Goal: Task Accomplishment & Management: Complete application form

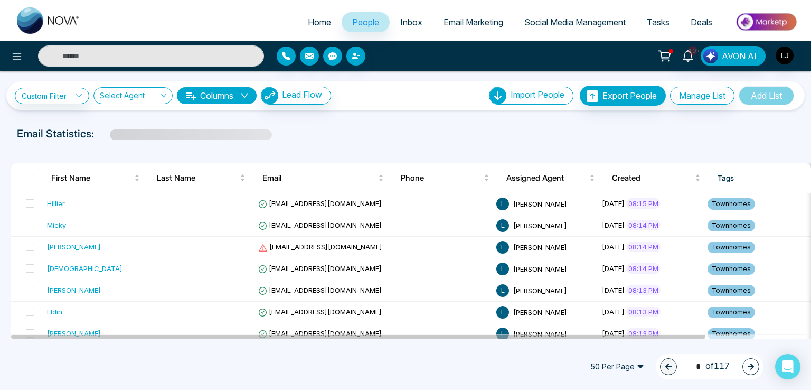
click at [308, 20] on span "Home" at bounding box center [319, 22] width 23 height 11
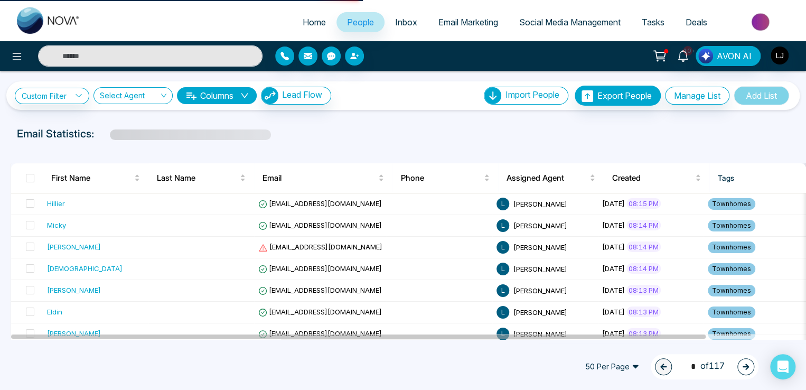
select select "*"
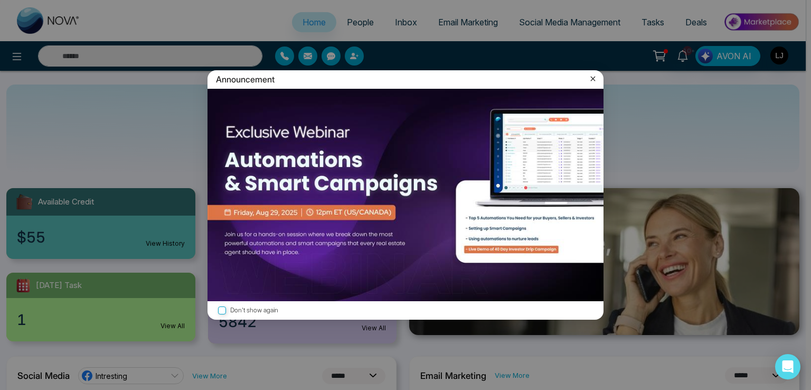
click at [587, 79] on div "Announcement" at bounding box center [405, 79] width 396 height 18
click at [592, 77] on icon at bounding box center [593, 78] width 11 height 11
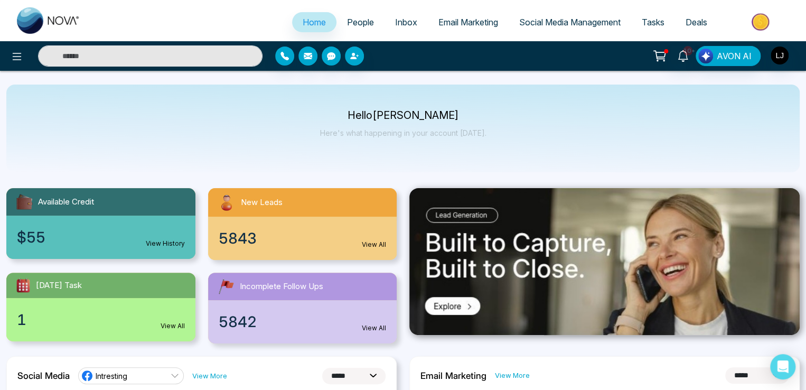
click at [351, 24] on span "People" at bounding box center [360, 22] width 27 height 11
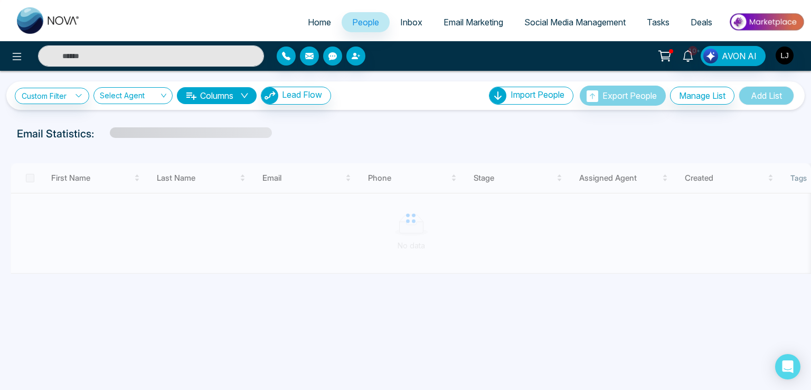
click at [468, 24] on span "Email Marketing" at bounding box center [473, 22] width 60 height 11
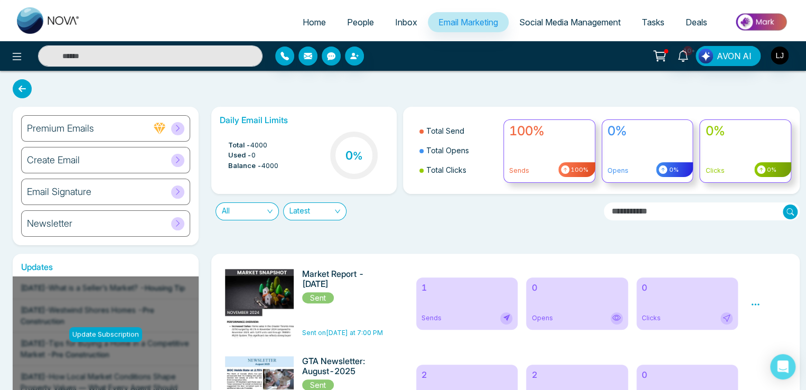
click at [559, 25] on span "Social Media Management" at bounding box center [569, 22] width 101 height 11
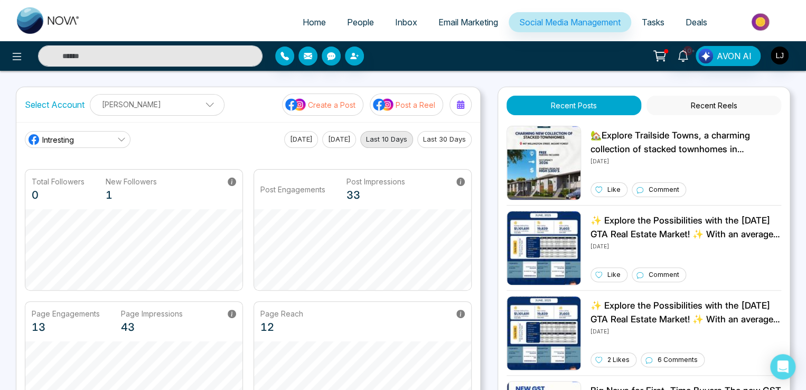
click at [711, 110] on button "Recent Reels" at bounding box center [713, 106] width 135 height 20
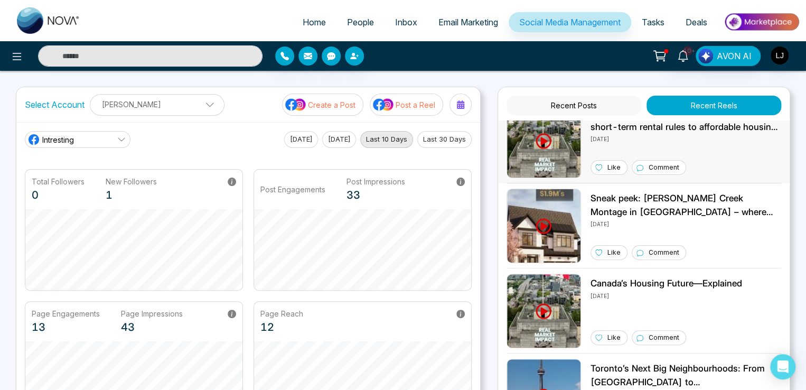
scroll to position [897, 0]
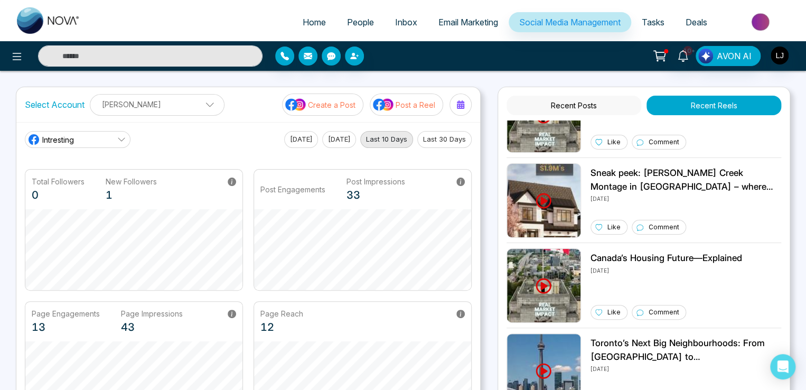
click at [105, 134] on link "Intresting" at bounding box center [78, 139] width 106 height 17
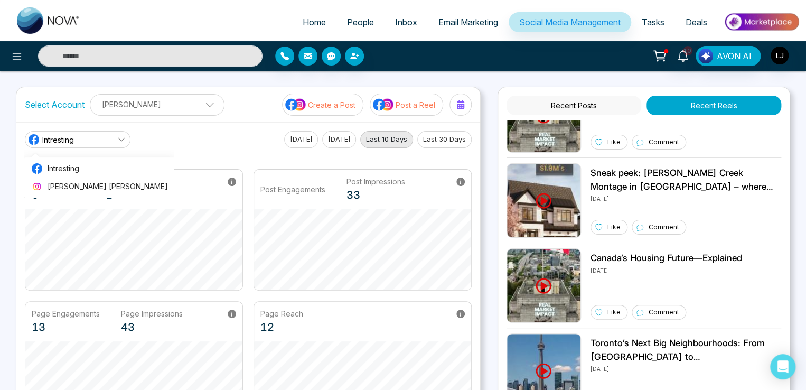
click at [157, 102] on p "[PERSON_NAME]" at bounding box center [157, 104] width 121 height 17
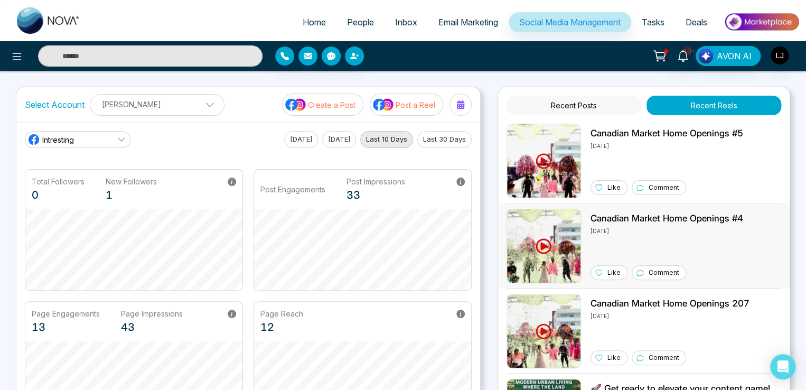
scroll to position [0, 0]
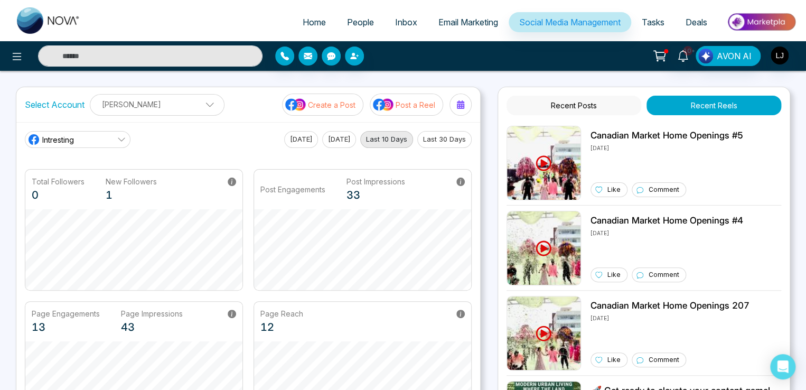
click at [349, 30] on link "People" at bounding box center [360, 22] width 48 height 20
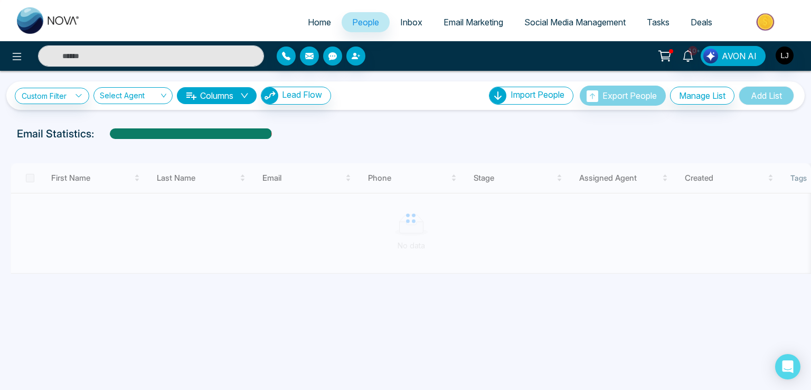
click at [308, 25] on span "Home" at bounding box center [319, 22] width 23 height 11
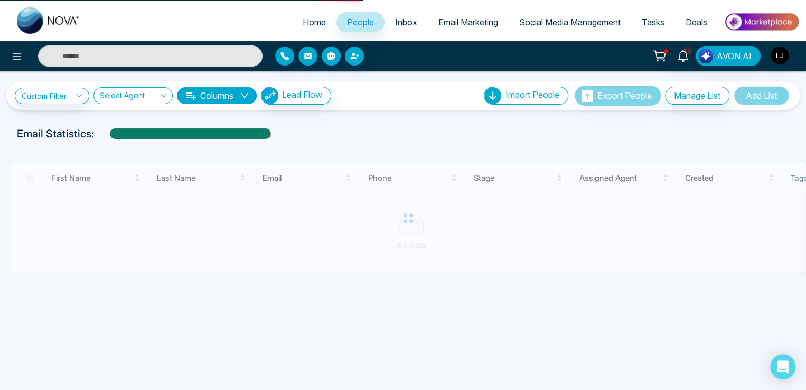
select select "*"
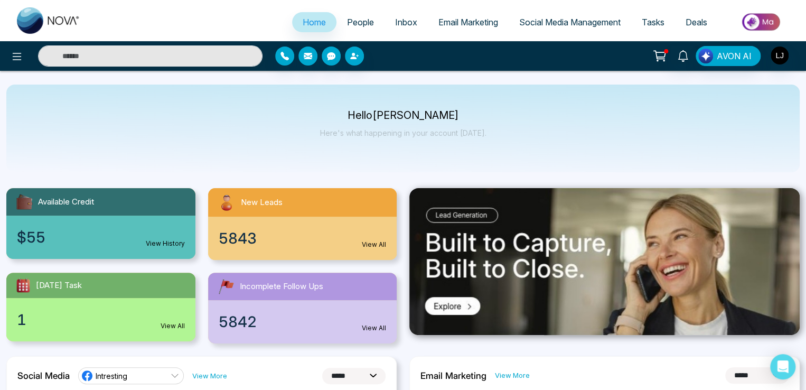
click at [355, 15] on link "People" at bounding box center [360, 22] width 48 height 20
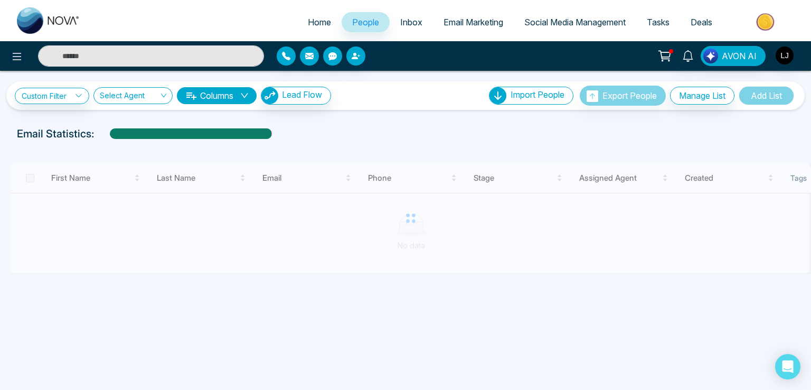
click at [307, 16] on link "Home" at bounding box center [319, 22] width 44 height 20
select select "*"
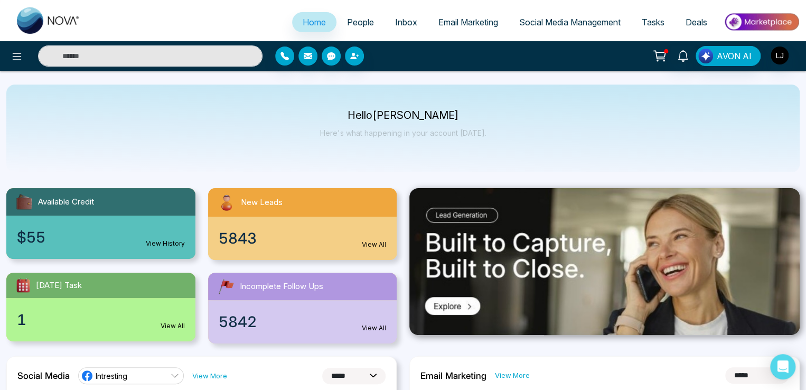
click at [351, 17] on span "People" at bounding box center [360, 22] width 27 height 11
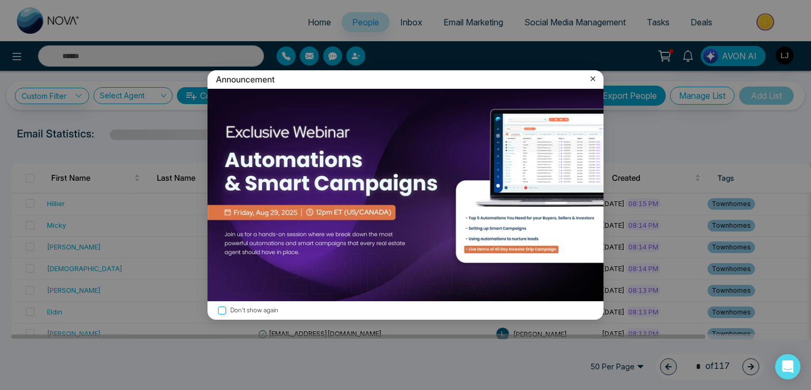
click at [591, 81] on icon at bounding box center [593, 79] width 5 height 5
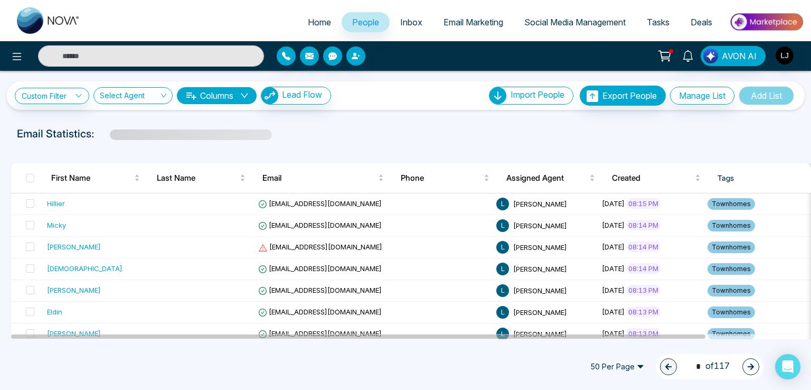
click at [314, 20] on span "Home" at bounding box center [319, 22] width 23 height 11
select select "*"
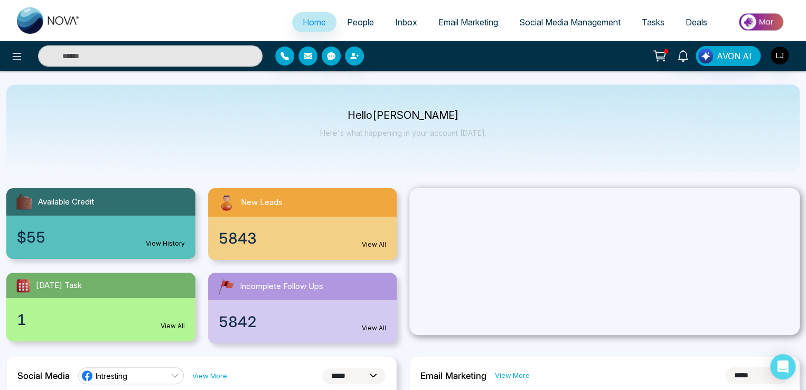
click at [351, 22] on span "People" at bounding box center [360, 22] width 27 height 11
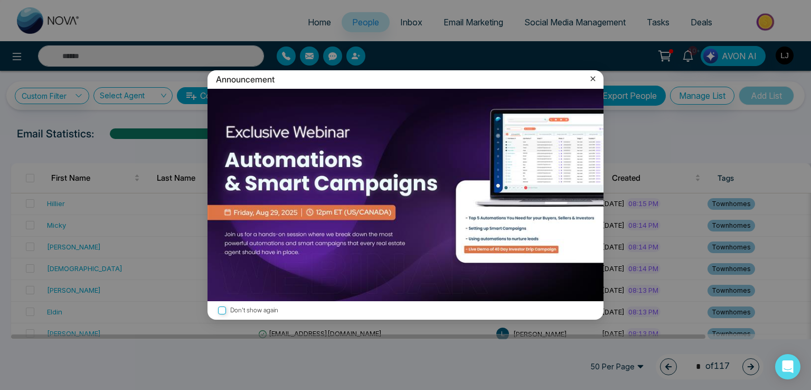
click at [595, 75] on icon at bounding box center [593, 78] width 11 height 11
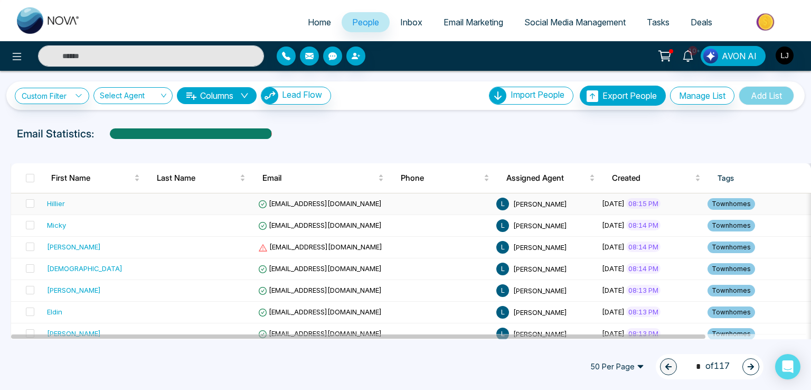
click at [318, 204] on span "[EMAIL_ADDRESS][DOMAIN_NAME]" at bounding box center [320, 203] width 124 height 8
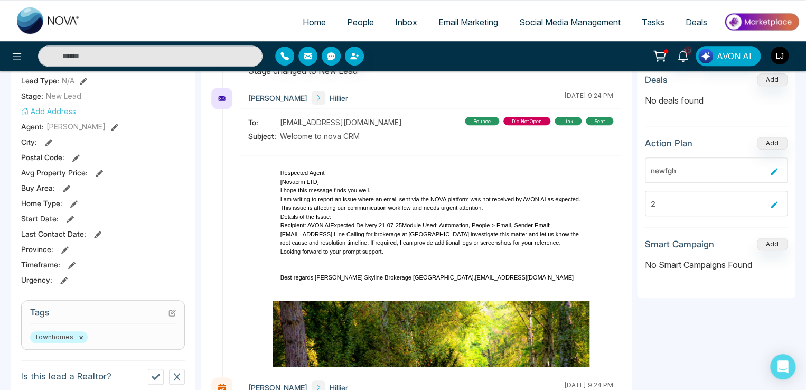
scroll to position [106, 0]
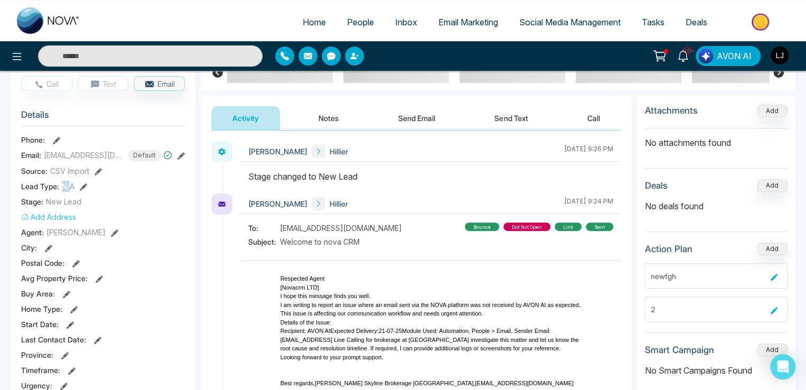
drag, startPoint x: 60, startPoint y: 184, endPoint x: 71, endPoint y: 184, distance: 11.1
click at [71, 184] on div "Lead Type: N/A" at bounding box center [103, 186] width 164 height 11
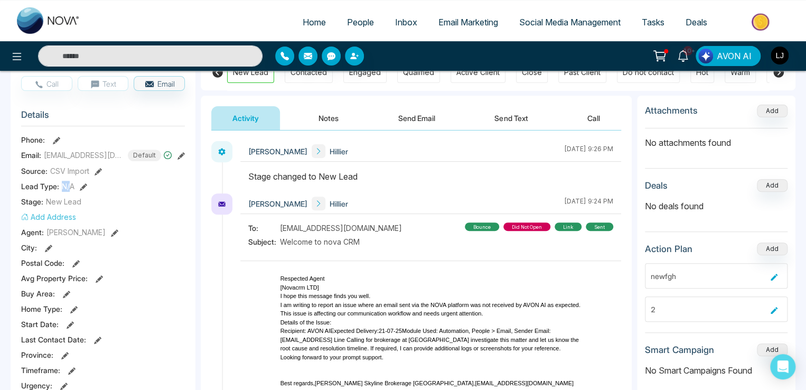
click at [62, 182] on span "N/A" at bounding box center [68, 186] width 13 height 11
click at [97, 168] on icon at bounding box center [97, 171] width 7 height 7
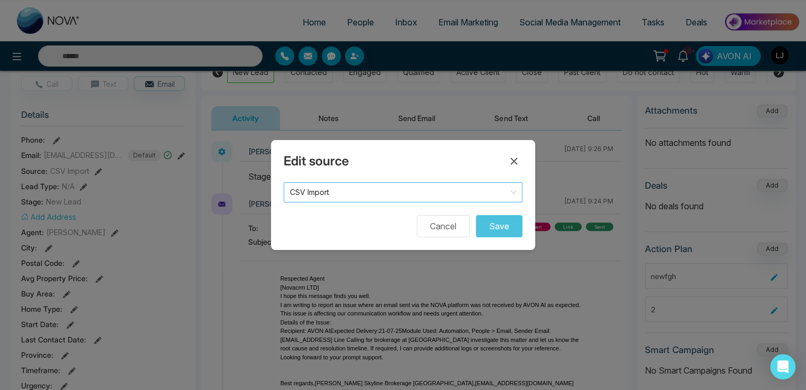
click at [329, 193] on span "CSV Import" at bounding box center [403, 192] width 226 height 15
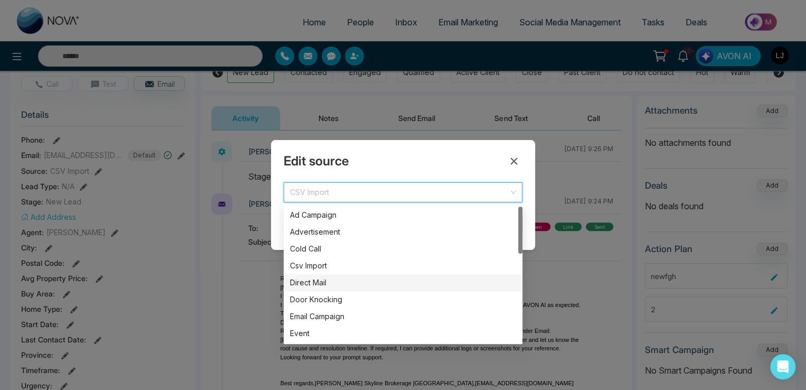
click at [315, 280] on div "Direct Mail" at bounding box center [403, 283] width 226 height 12
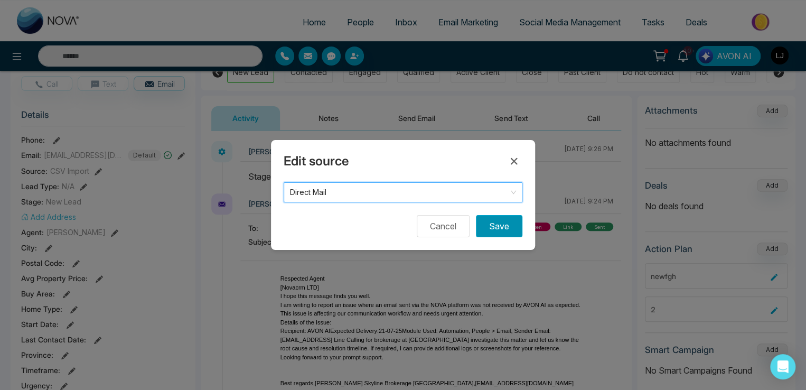
click at [493, 226] on button "Save" at bounding box center [499, 226] width 46 height 22
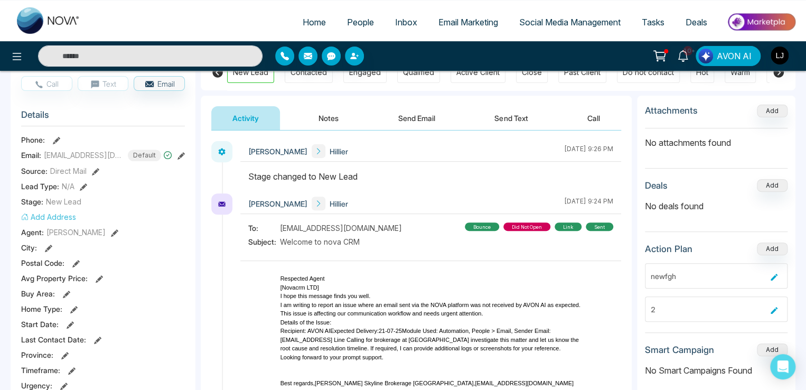
click at [82, 188] on icon at bounding box center [83, 186] width 7 height 7
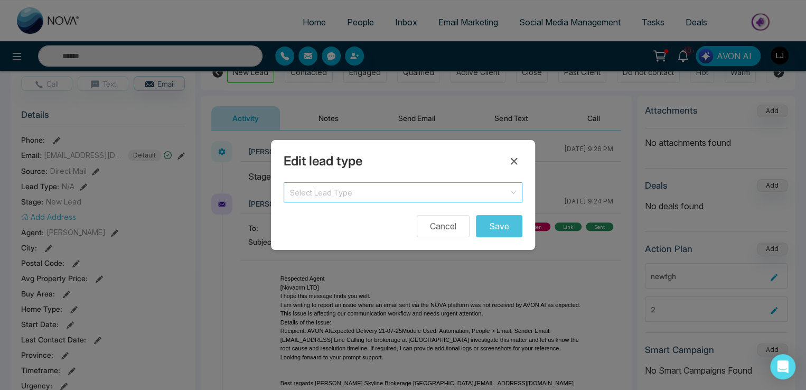
click at [307, 190] on input "search" at bounding box center [399, 191] width 219 height 16
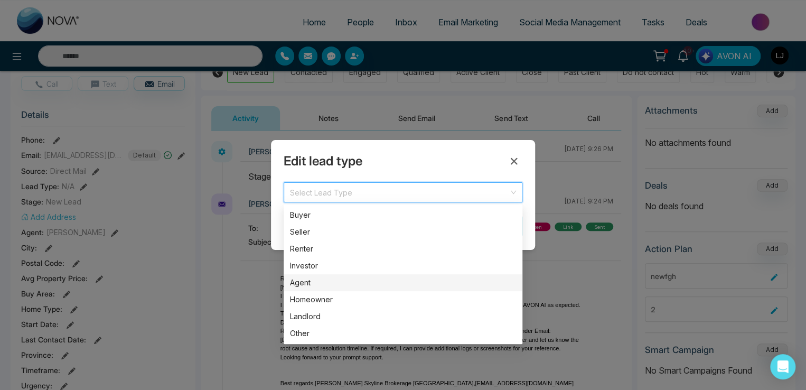
click at [314, 277] on div "Agent" at bounding box center [403, 283] width 226 height 12
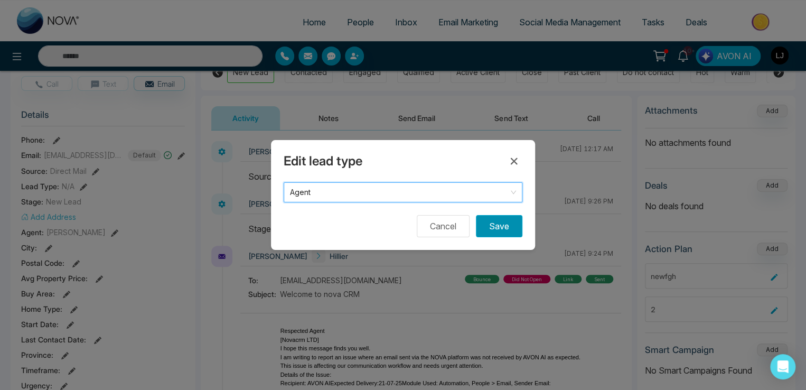
click at [487, 224] on button "Save" at bounding box center [499, 226] width 46 height 22
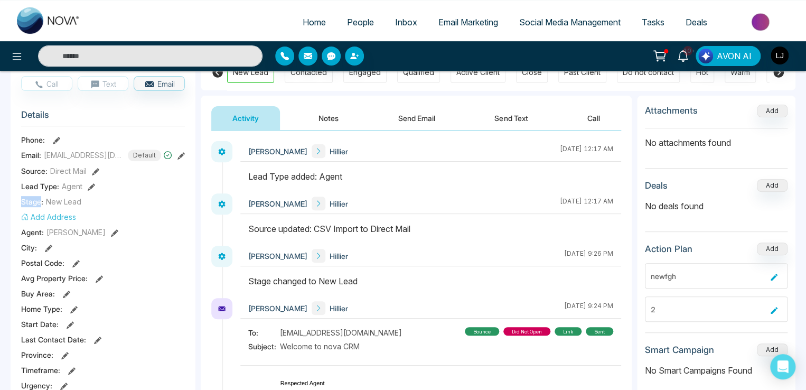
drag, startPoint x: 20, startPoint y: 199, endPoint x: 41, endPoint y: 199, distance: 21.6
click at [41, 199] on div "[PERSON_NAME] Added on [DATE] 8:15 PM Last Connected: 3 hours ago Call Text Ema…" at bounding box center [103, 381] width 185 height 733
drag, startPoint x: 46, startPoint y: 198, endPoint x: 101, endPoint y: 202, distance: 55.6
click at [101, 202] on div "Stage: New Lead" at bounding box center [103, 201] width 164 height 11
click at [46, 213] on button "Add Address" at bounding box center [48, 216] width 55 height 11
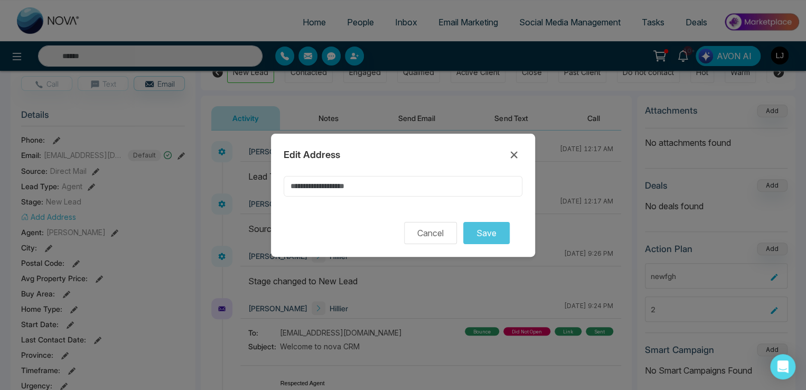
click at [320, 186] on input at bounding box center [402, 186] width 239 height 21
click at [327, 191] on input "*" at bounding box center [402, 186] width 239 height 21
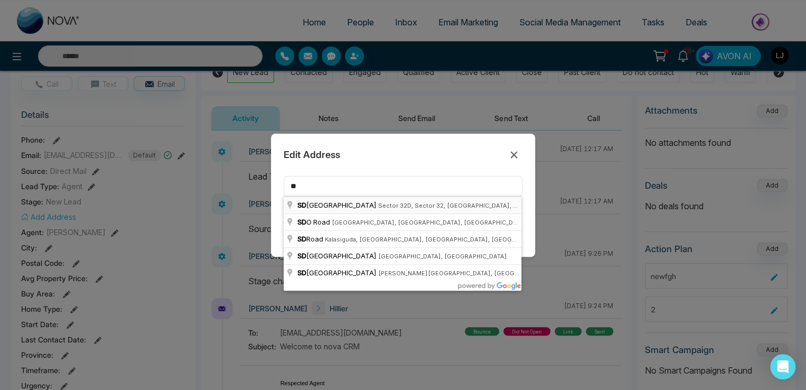
type input "**********"
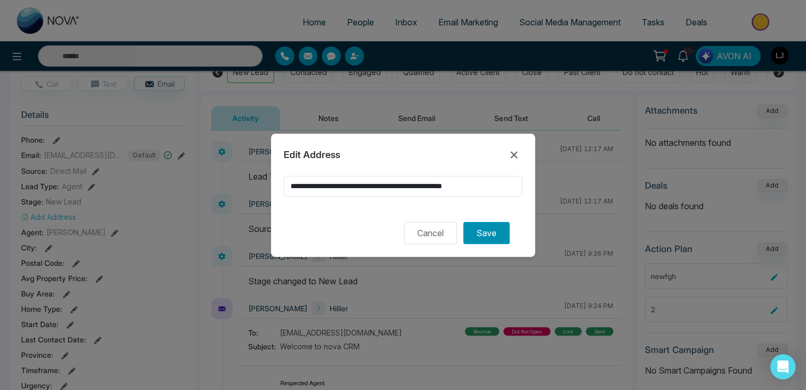
click at [491, 235] on button "Save" at bounding box center [486, 233] width 46 height 22
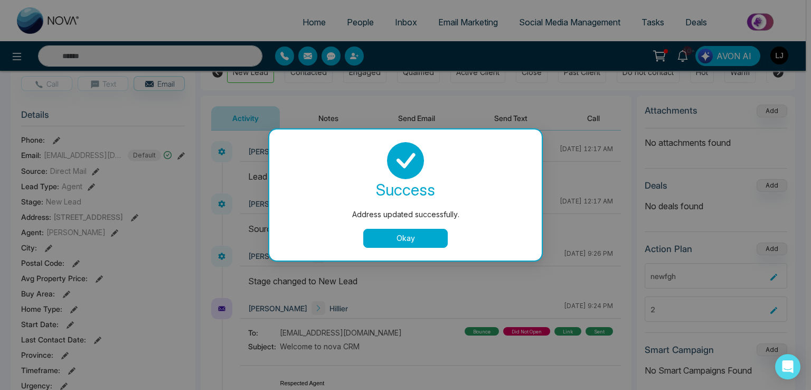
drag, startPoint x: 418, startPoint y: 240, endPoint x: 277, endPoint y: 233, distance: 141.7
click at [418, 240] on button "Okay" at bounding box center [405, 238] width 84 height 19
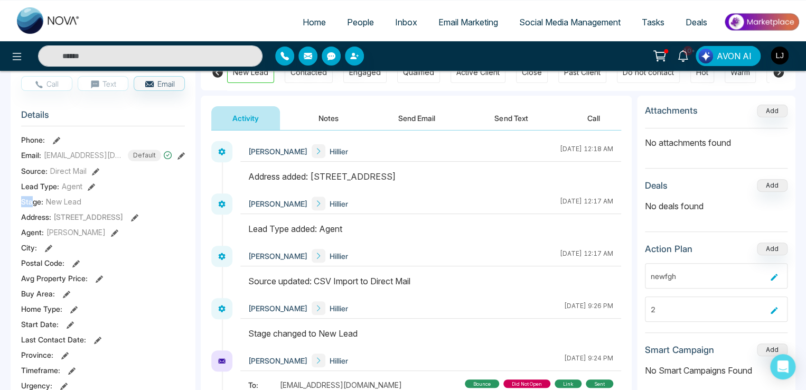
drag, startPoint x: 22, startPoint y: 201, endPoint x: 34, endPoint y: 201, distance: 11.6
click at [34, 201] on span "Stage:" at bounding box center [32, 201] width 22 height 11
drag, startPoint x: 22, startPoint y: 217, endPoint x: 48, endPoint y: 218, distance: 25.3
click at [48, 218] on span "Address: [STREET_ADDRESS]" at bounding box center [72, 216] width 102 height 11
drag, startPoint x: 61, startPoint y: 203, endPoint x: 76, endPoint y: 205, distance: 14.9
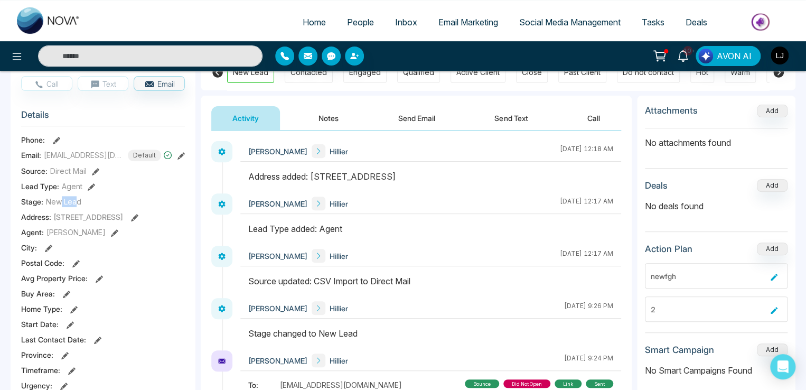
click at [76, 205] on span "New Lead" at bounding box center [63, 201] width 35 height 11
drag, startPoint x: 76, startPoint y: 214, endPoint x: 107, endPoint y: 216, distance: 31.2
click at [107, 216] on span "[STREET_ADDRESS]" at bounding box center [88, 216] width 70 height 9
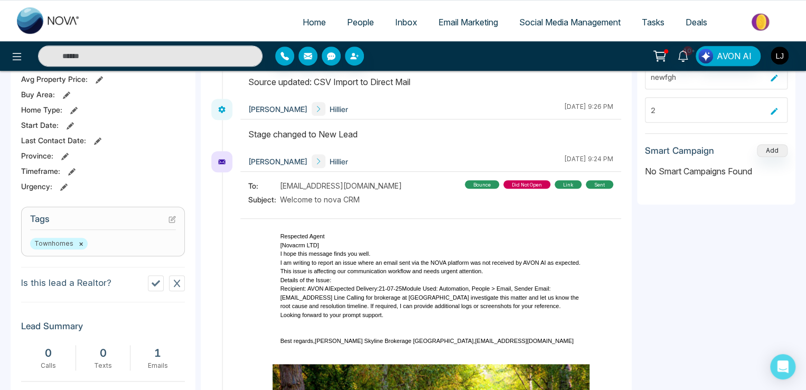
scroll to position [370, 0]
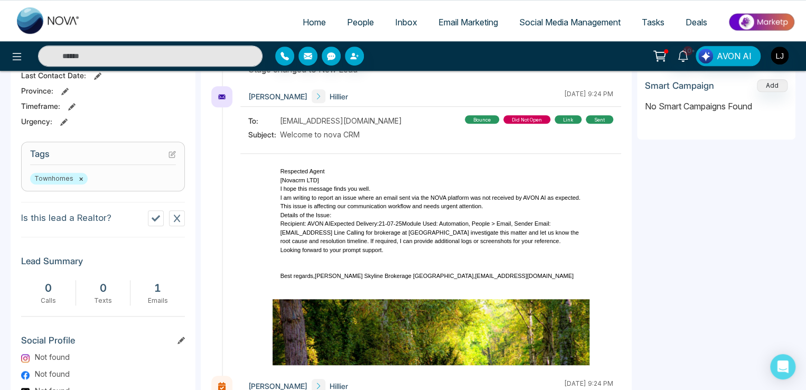
click at [171, 150] on icon at bounding box center [171, 153] width 7 height 7
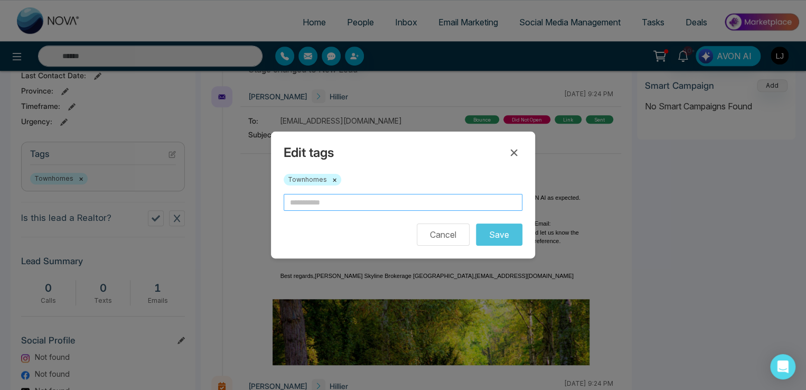
click at [313, 204] on input "text" at bounding box center [402, 202] width 239 height 17
type input "***"
click at [511, 154] on icon at bounding box center [513, 152] width 7 height 7
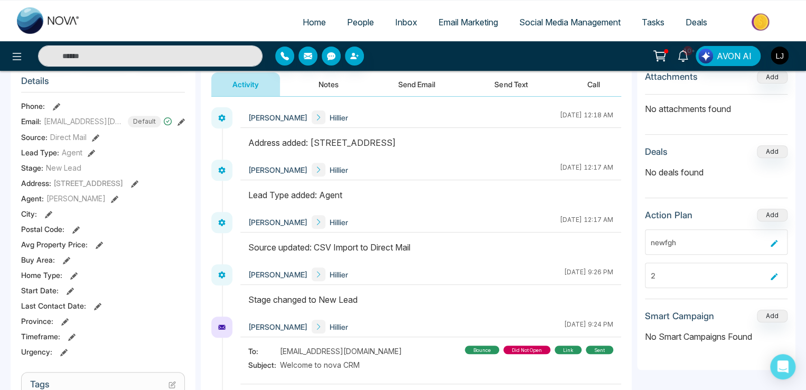
scroll to position [158, 0]
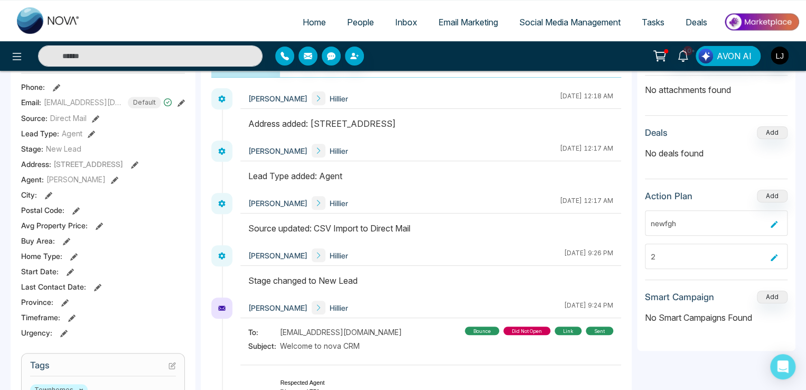
click at [90, 131] on icon at bounding box center [91, 133] width 7 height 7
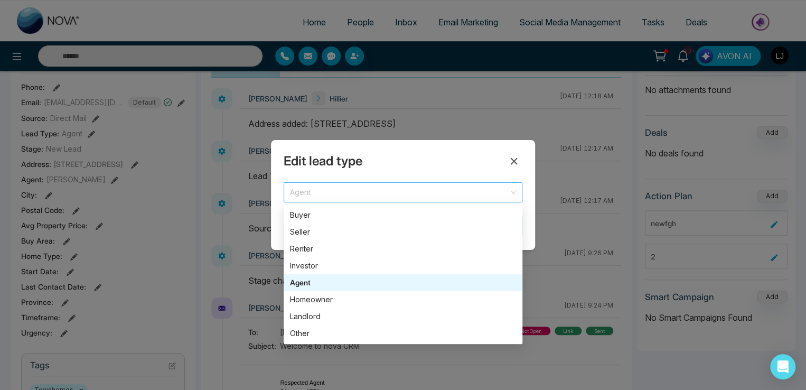
click at [319, 194] on span "Agent" at bounding box center [403, 192] width 226 height 15
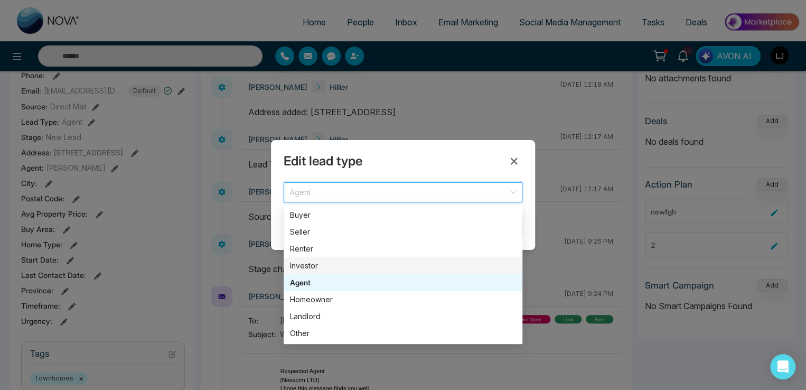
scroll to position [106, 0]
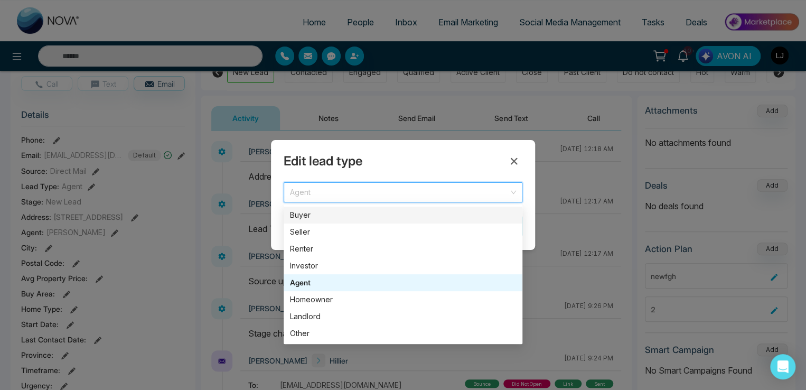
click at [312, 216] on div "Buyer" at bounding box center [403, 215] width 226 height 12
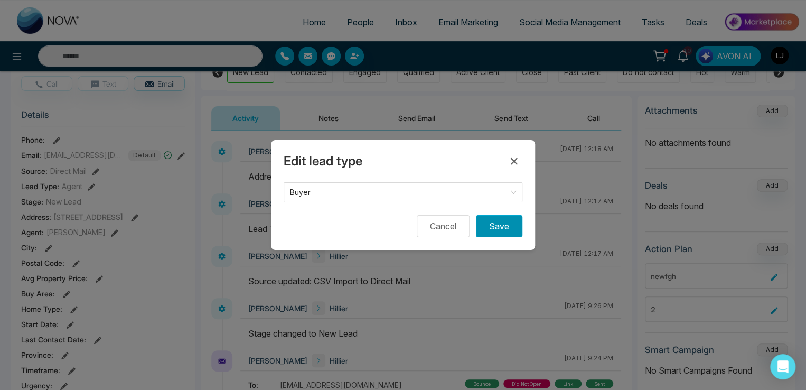
click at [497, 222] on button "Save" at bounding box center [499, 226] width 46 height 22
click at [511, 157] on icon at bounding box center [513, 161] width 13 height 13
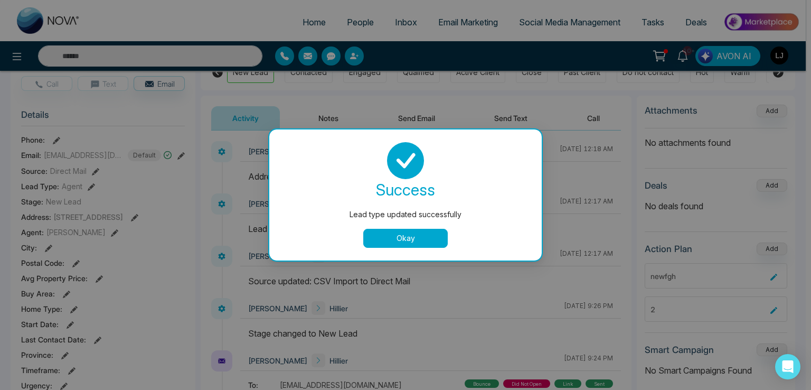
click at [412, 236] on button "Okay" at bounding box center [405, 238] width 84 height 19
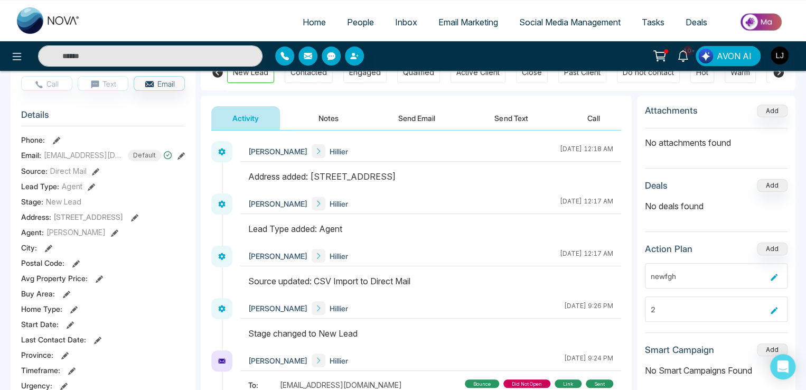
click at [53, 201] on span "New Lead" at bounding box center [63, 201] width 35 height 11
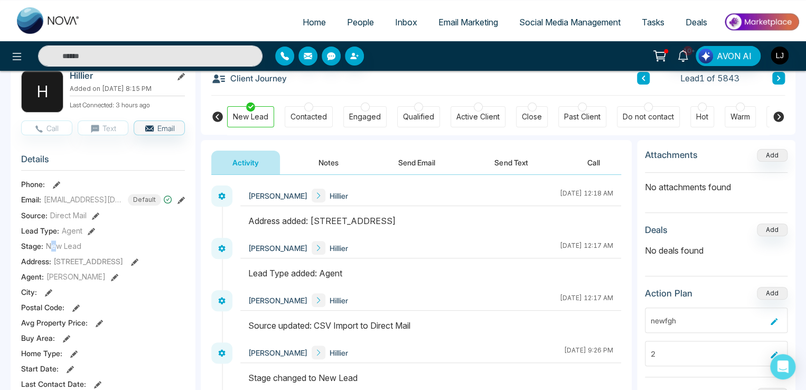
scroll to position [0, 0]
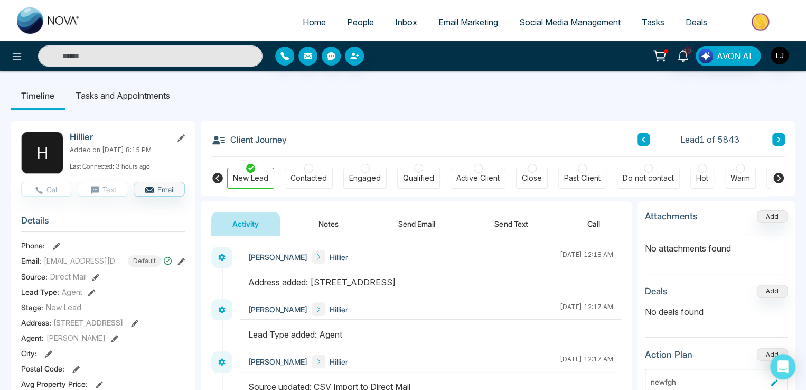
click at [780, 178] on icon at bounding box center [778, 178] width 11 height 11
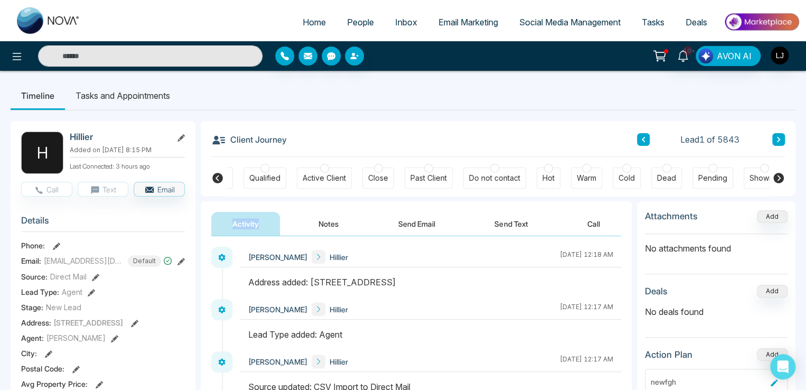
scroll to position [0, 230]
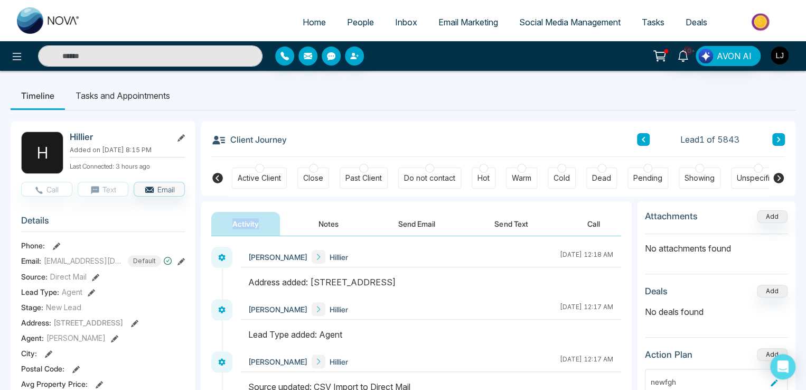
click at [780, 178] on icon at bounding box center [778, 178] width 11 height 11
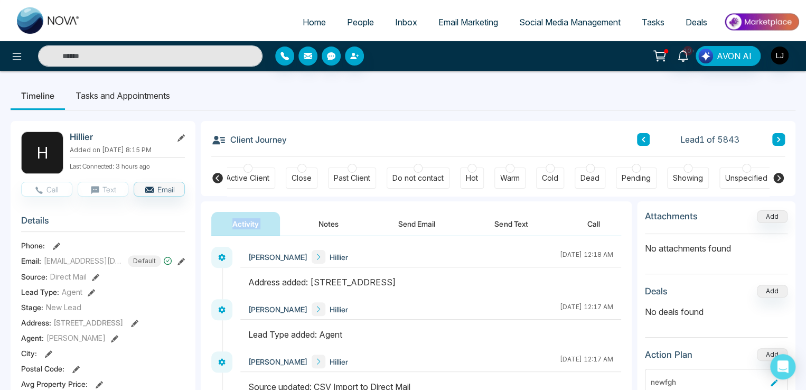
click at [780, 178] on icon at bounding box center [778, 178] width 11 height 11
click at [583, 173] on div "Dead" at bounding box center [589, 178] width 19 height 11
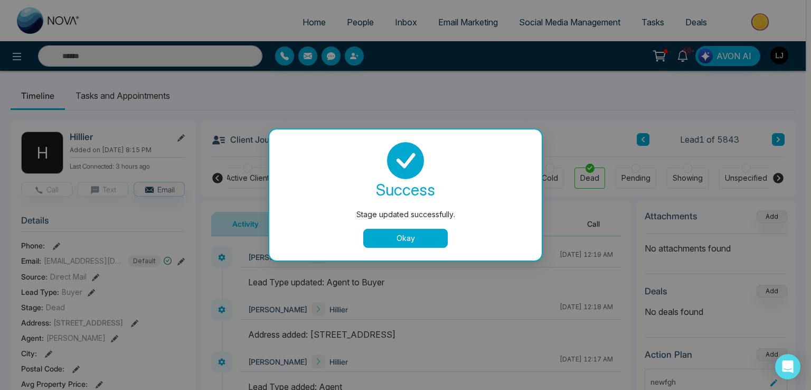
click at [391, 235] on button "Okay" at bounding box center [405, 238] width 84 height 19
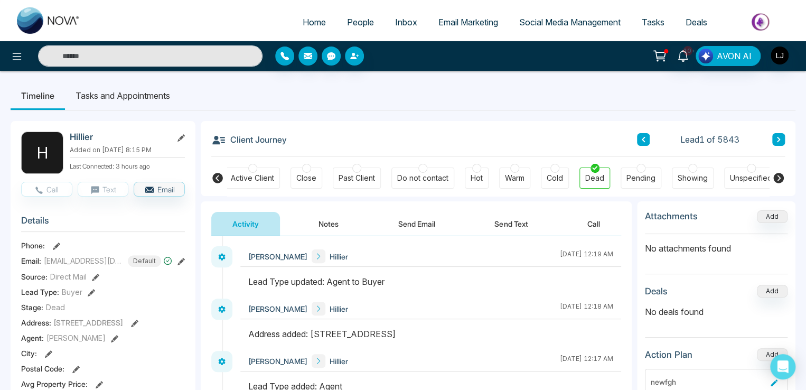
scroll to position [0, 0]
click at [16, 60] on icon at bounding box center [17, 56] width 13 height 13
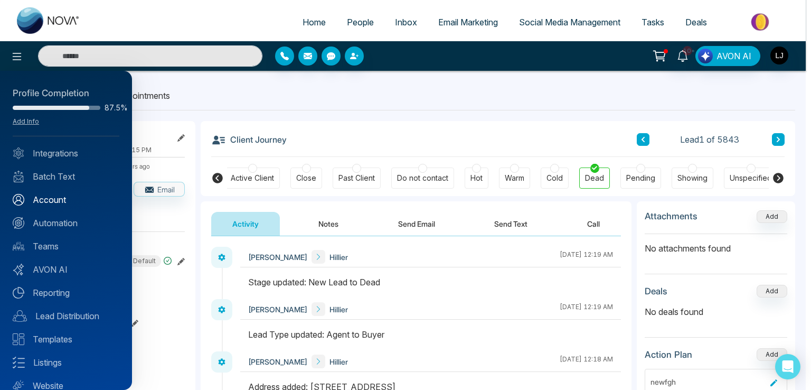
click at [48, 201] on link "Account" at bounding box center [66, 199] width 107 height 13
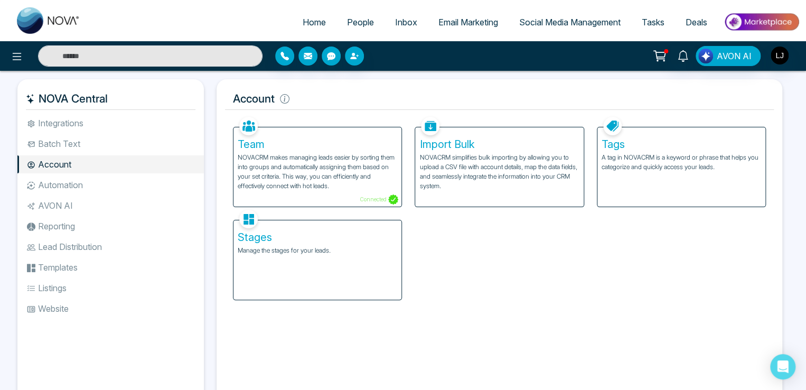
click at [309, 266] on div "Stages Manage the stages for your leads." at bounding box center [317, 259] width 168 height 79
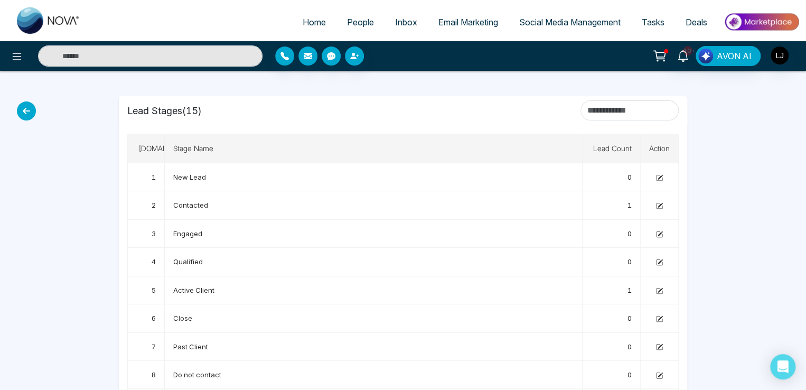
click at [347, 26] on span "People" at bounding box center [360, 22] width 27 height 11
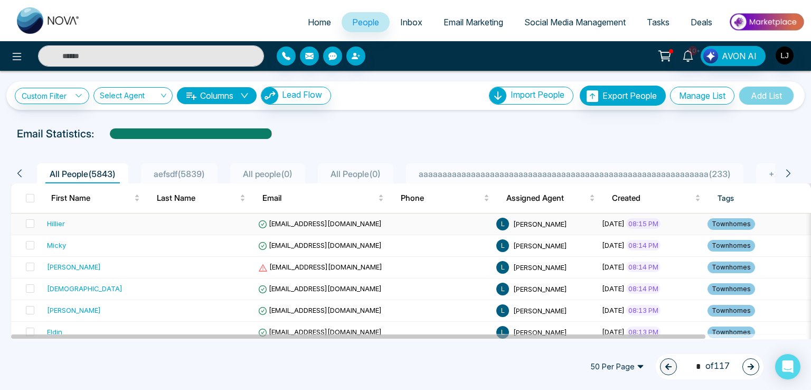
click at [60, 222] on div "Hillier" at bounding box center [56, 223] width 18 height 11
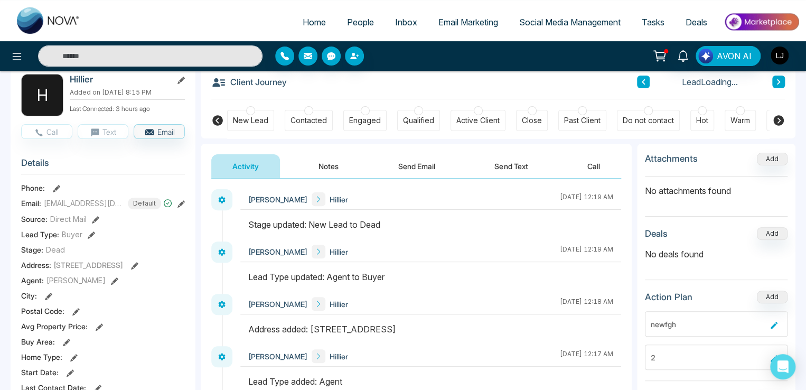
scroll to position [53, 0]
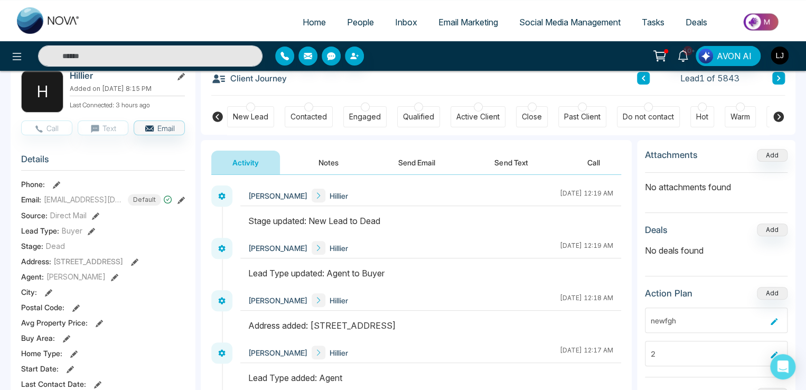
scroll to position [0, 0]
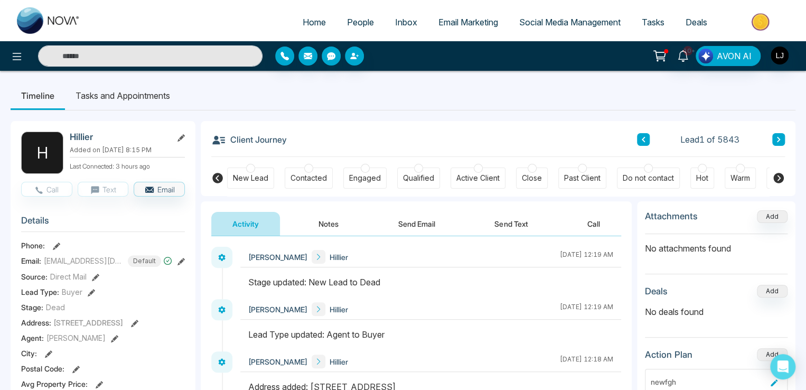
click at [778, 139] on icon at bounding box center [778, 139] width 3 height 5
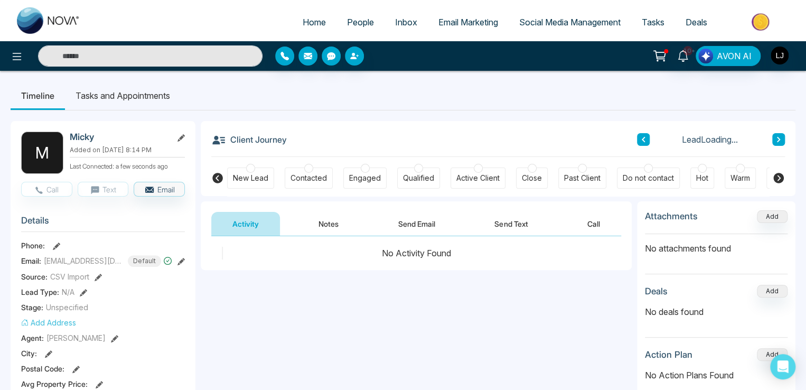
click at [778, 139] on icon at bounding box center [778, 139] width 3 height 5
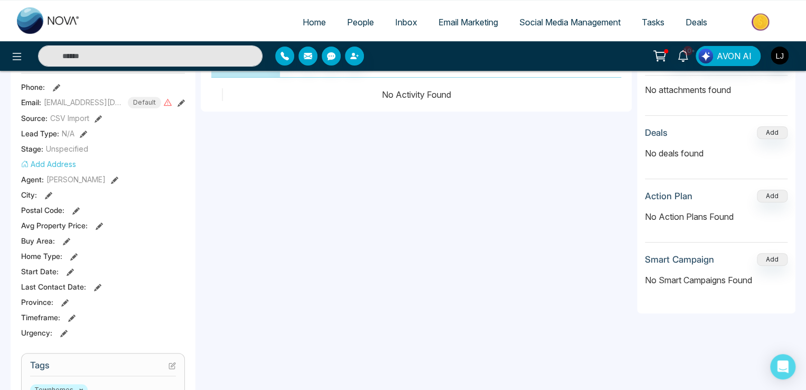
scroll to position [53, 0]
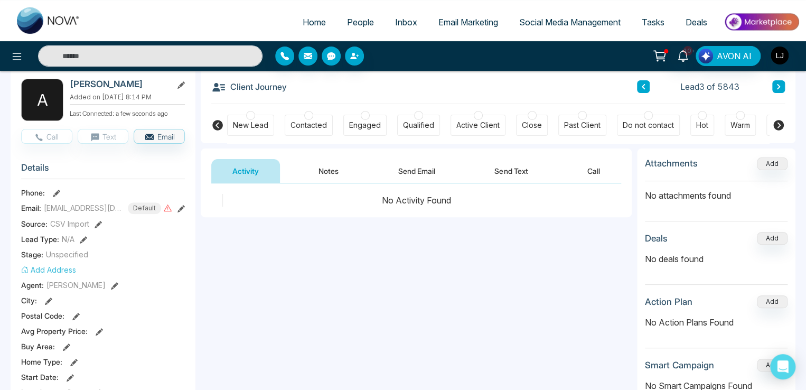
click at [781, 88] on button at bounding box center [778, 86] width 13 height 13
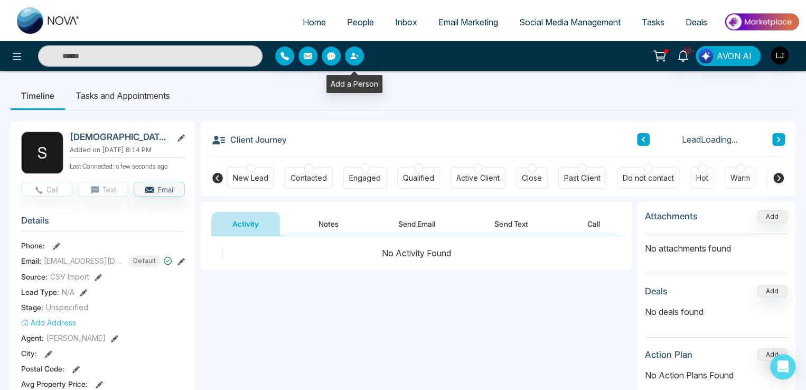
click at [354, 58] on icon "button" at bounding box center [353, 56] width 6 height 6
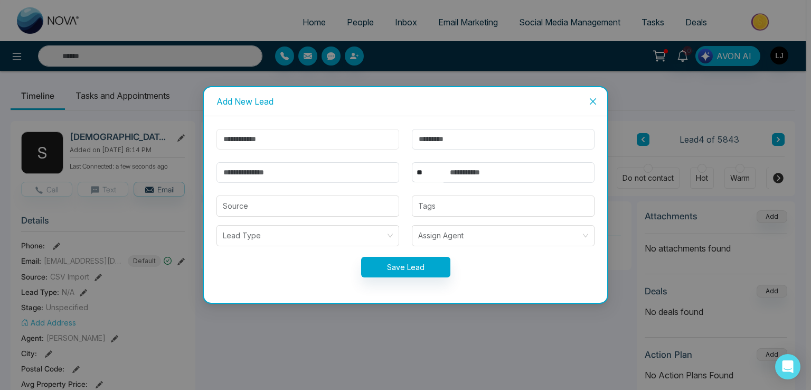
click at [246, 148] on input "text" at bounding box center [307, 139] width 183 height 21
type input "*****"
click at [241, 167] on input "email" at bounding box center [307, 172] width 183 height 21
type input "**********"
click at [421, 169] on select "** **** *** *** *** **** ***" at bounding box center [428, 172] width 32 height 20
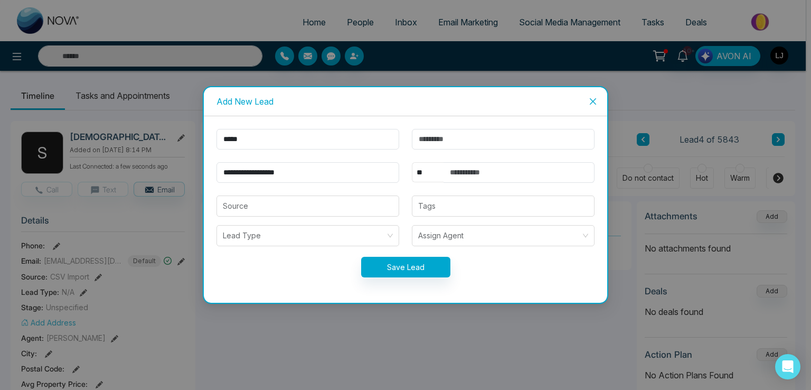
select select "***"
click at [412, 162] on select "** **** *** *** *** **** ***" at bounding box center [428, 172] width 32 height 20
click at [466, 162] on input "text" at bounding box center [518, 172] width 151 height 21
type input "**********"
click at [420, 273] on button "Save Lead" at bounding box center [405, 267] width 89 height 21
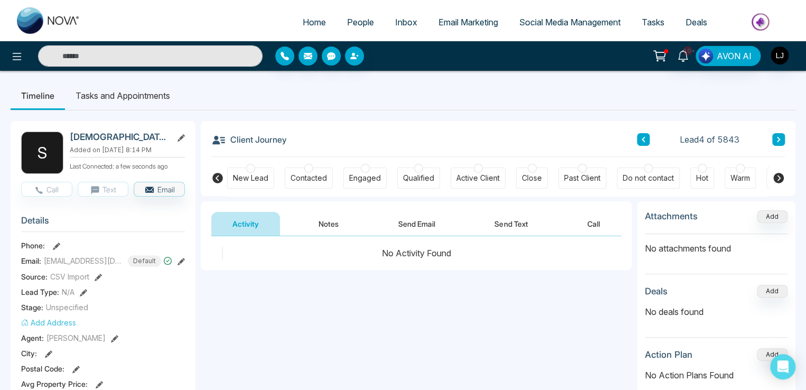
click at [347, 25] on span "People" at bounding box center [360, 22] width 27 height 11
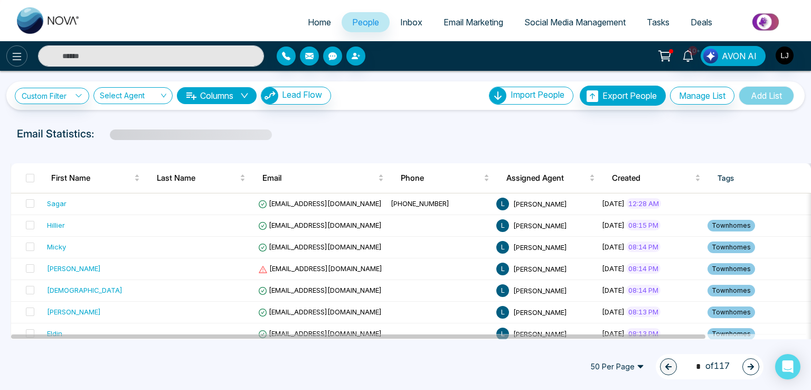
click at [18, 57] on icon at bounding box center [17, 56] width 13 height 13
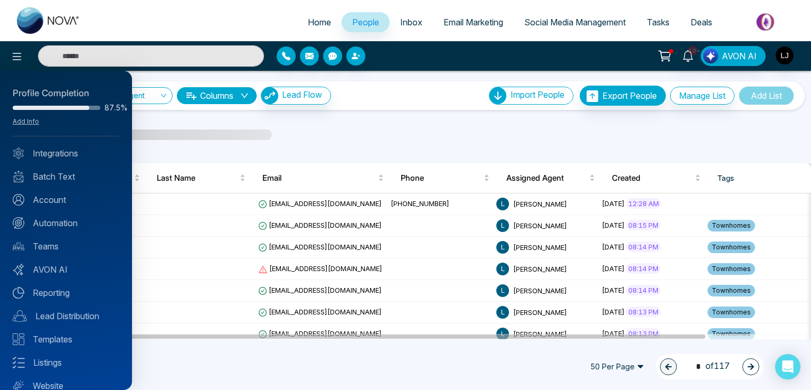
click at [53, 207] on div "Profile Completion 87.5% Add Info Integrations Batch Text Account Automation Te…" at bounding box center [66, 230] width 132 height 319
click at [53, 203] on link "Account" at bounding box center [66, 199] width 107 height 13
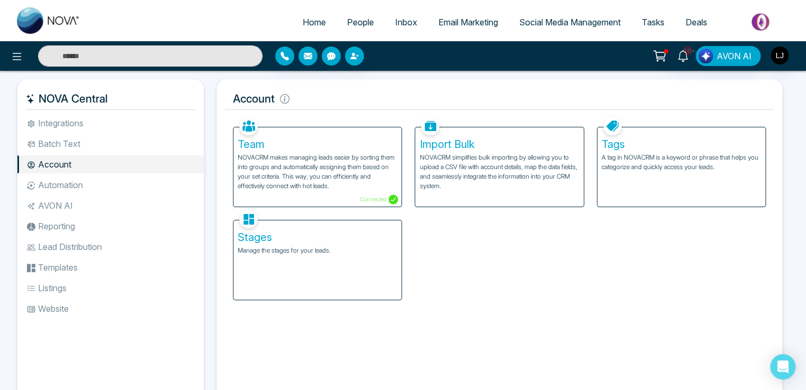
click at [242, 246] on p "Manage the stages for your leads." at bounding box center [317, 250] width 159 height 10
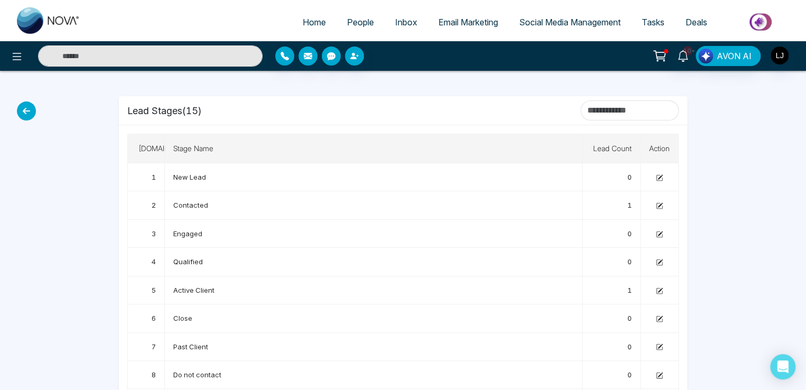
click at [347, 26] on span "People" at bounding box center [360, 22] width 27 height 11
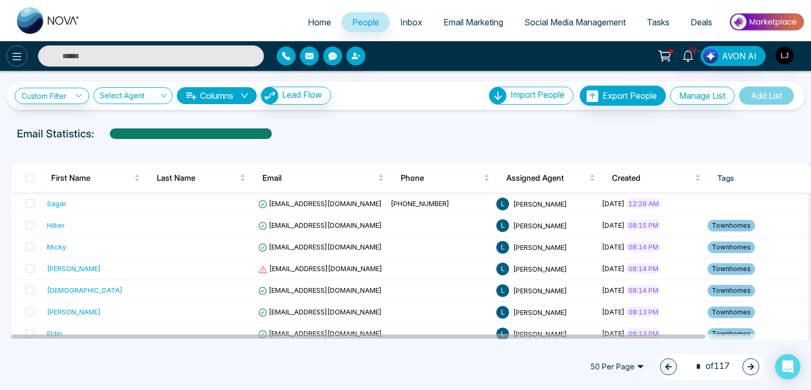
click at [21, 51] on icon at bounding box center [17, 56] width 13 height 13
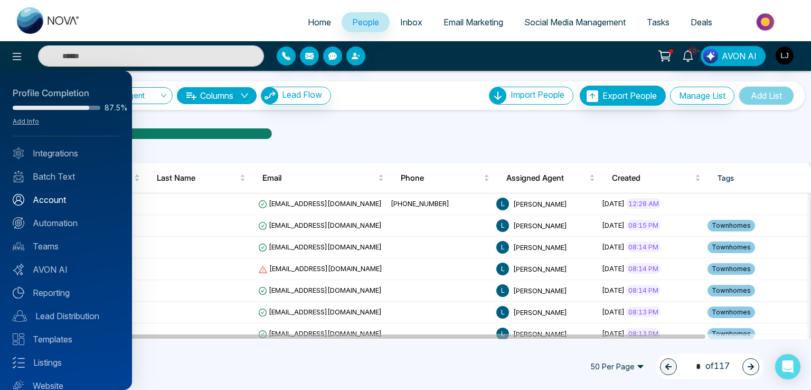
click at [54, 196] on link "Account" at bounding box center [66, 199] width 107 height 13
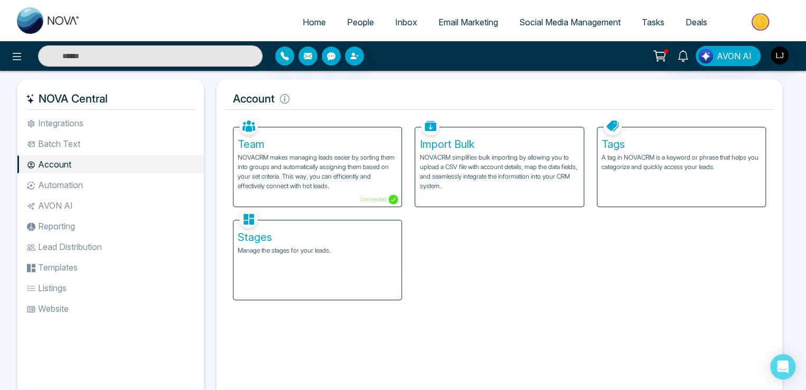
click at [294, 248] on p "Manage the stages for your leads." at bounding box center [317, 250] width 159 height 10
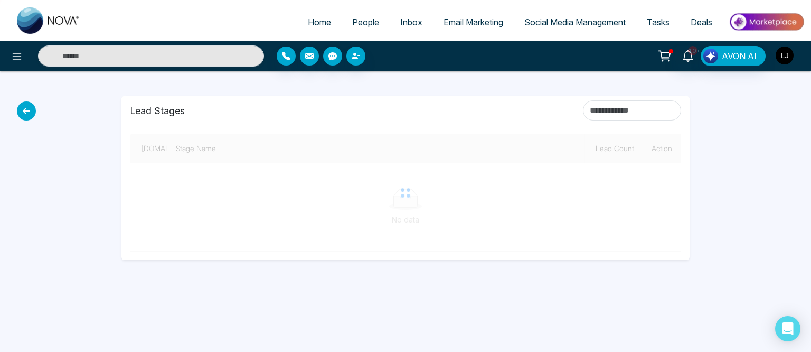
click at [787, 51] on img "button" at bounding box center [785, 55] width 18 height 18
